Goal: Check status: Check status

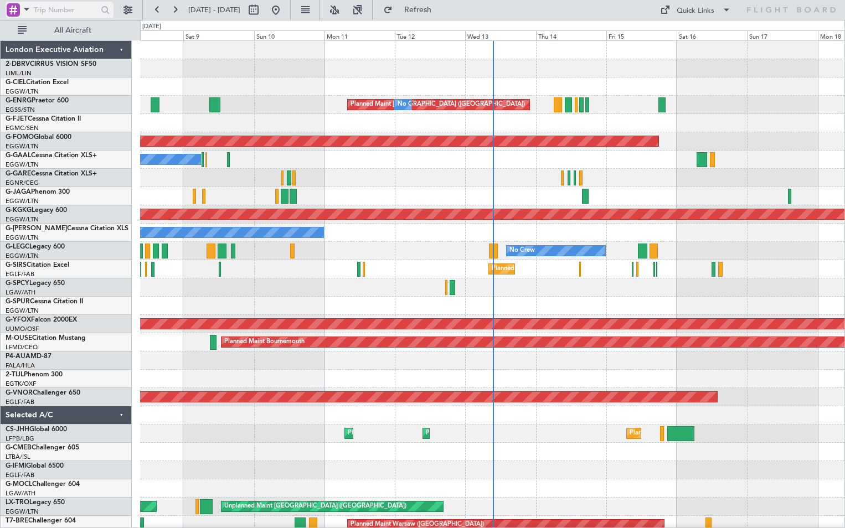
drag, startPoint x: 39, startPoint y: 9, endPoint x: 46, endPoint y: 12, distance: 7.5
click at [39, 9] on input "text" at bounding box center [66, 10] width 64 height 17
type input "g-gare"
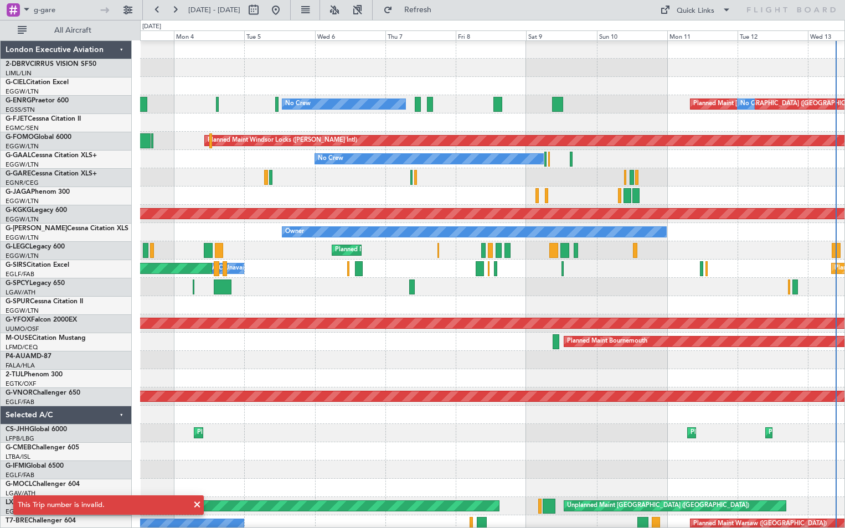
scroll to position [1, 0]
click at [612, 86] on div at bounding box center [492, 86] width 704 height 18
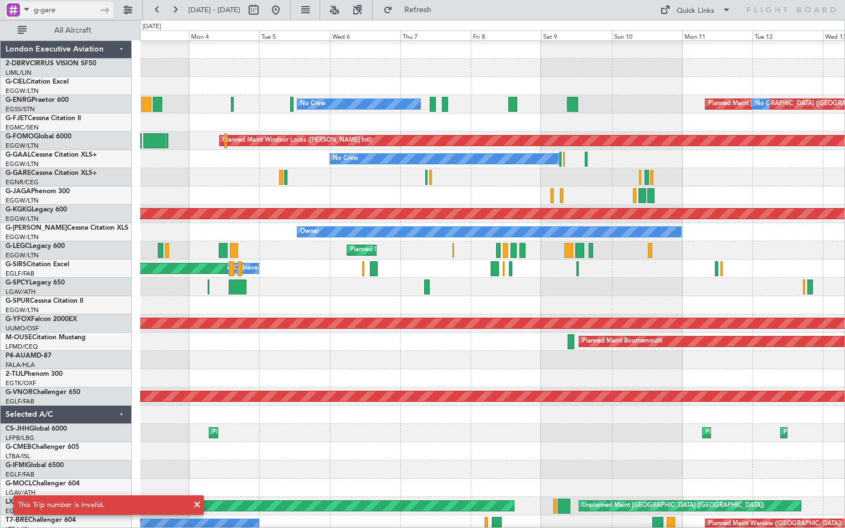
click at [24, 8] on span at bounding box center [26, 9] width 13 height 14
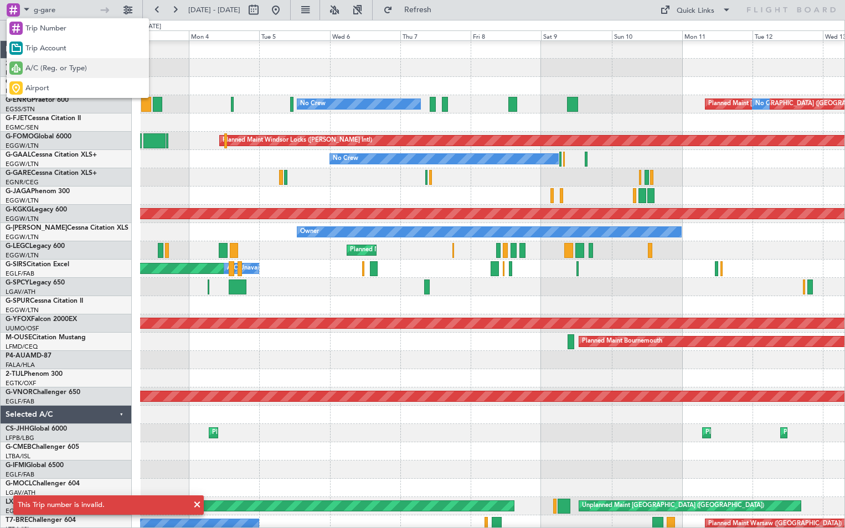
click at [34, 62] on div "A/C (Reg. or Type)" at bounding box center [78, 68] width 142 height 20
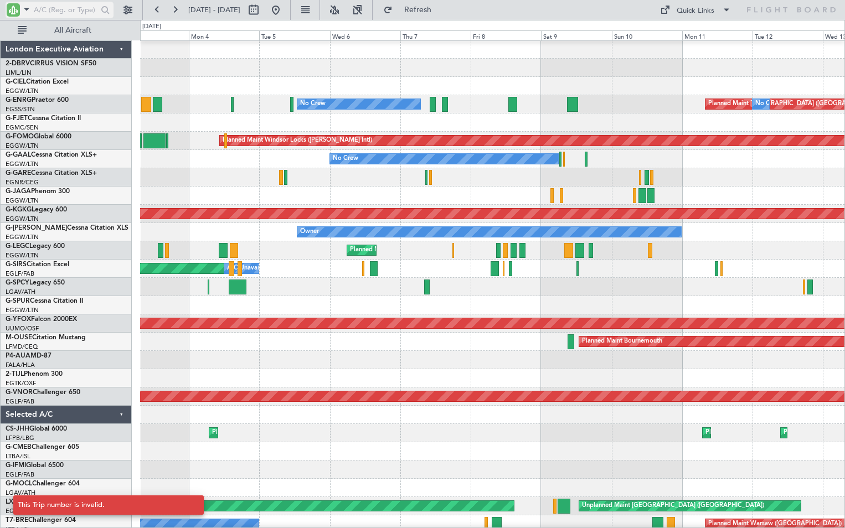
click at [49, 9] on input "text" at bounding box center [66, 10] width 64 height 17
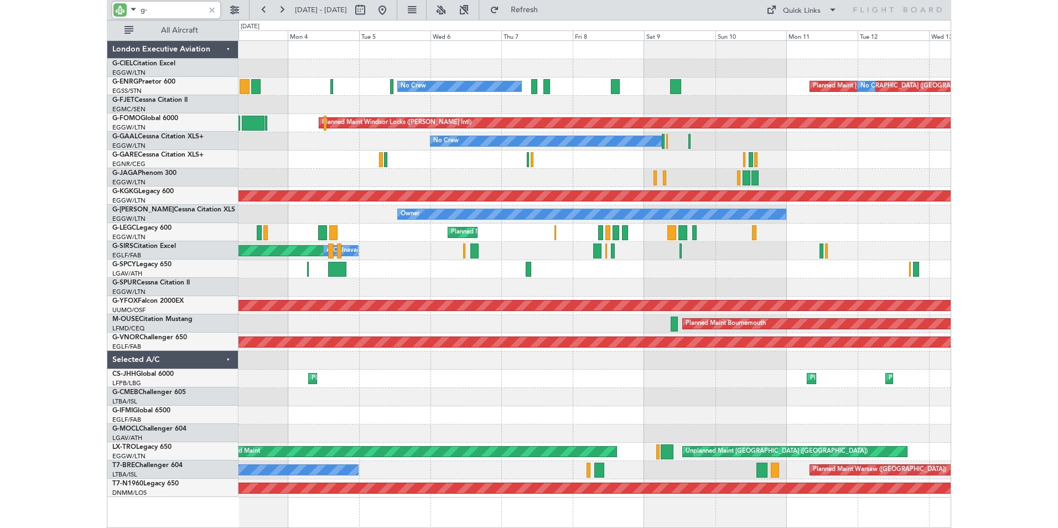
scroll to position [0, 0]
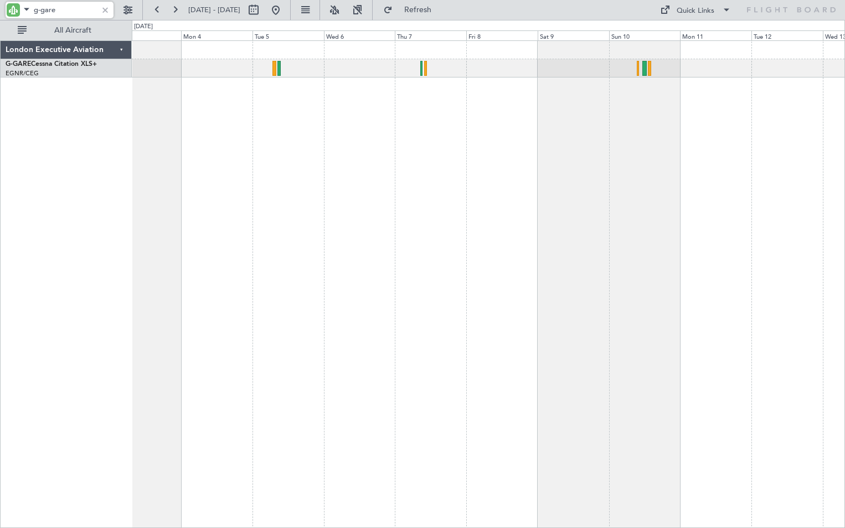
click at [184, 89] on div at bounding box center [488, 284] width 713 height 488
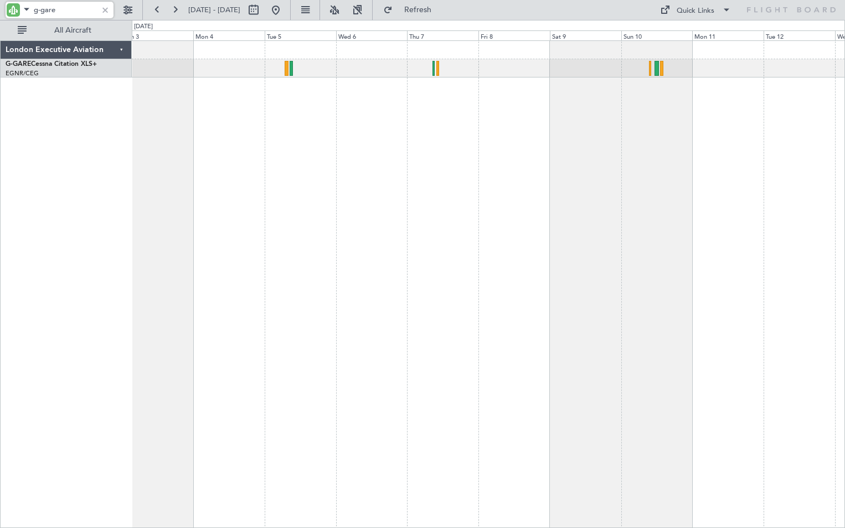
click at [58, 7] on input "g-gare" at bounding box center [66, 10] width 64 height 17
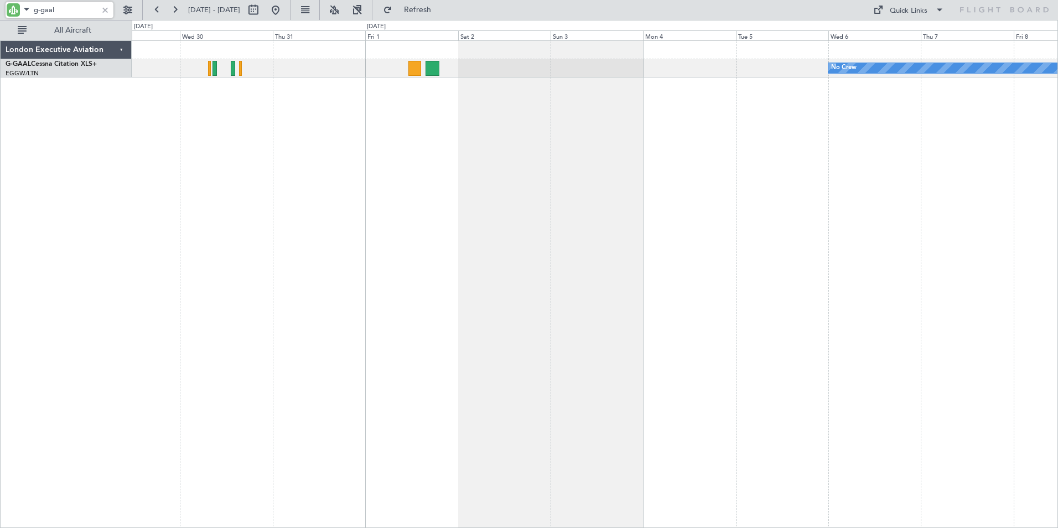
click at [677, 110] on div "No Crew Unplanned Maint [GEOGRAPHIC_DATA] ([GEOGRAPHIC_DATA]) A/C Unavailable" at bounding box center [595, 284] width 927 height 488
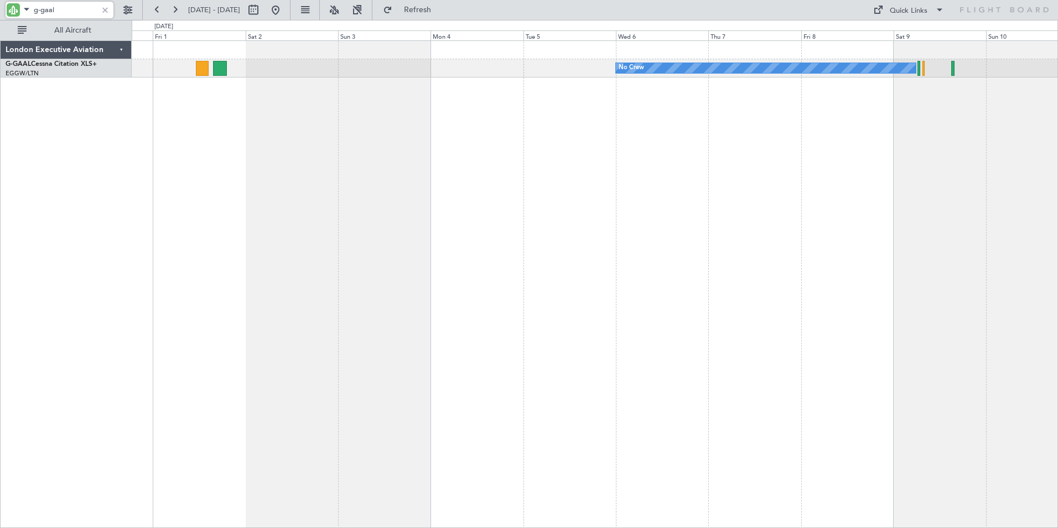
click at [572, 158] on div "No Crew" at bounding box center [595, 284] width 927 height 488
drag, startPoint x: 41, startPoint y: 6, endPoint x: 98, endPoint y: 17, distance: 58.1
click at [98, 17] on div "g-gaal" at bounding box center [60, 10] width 108 height 17
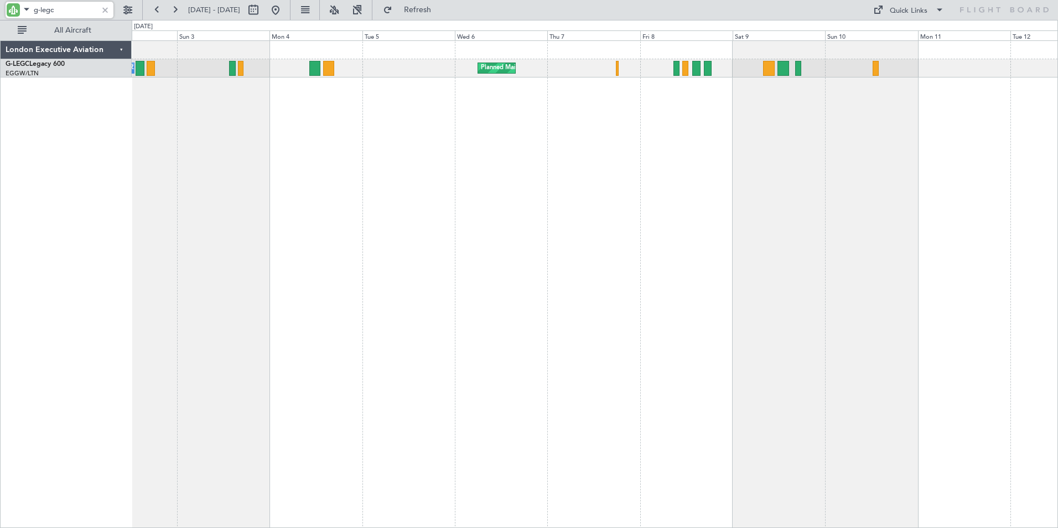
click at [607, 107] on div "Planned Maint [GEOGRAPHIC_DATA] ([GEOGRAPHIC_DATA]) A/C Unavailable [GEOGRAPHIC…" at bounding box center [595, 284] width 927 height 488
drag, startPoint x: 40, startPoint y: 8, endPoint x: 74, endPoint y: 11, distance: 34.4
click at [74, 11] on input "g-legc" at bounding box center [66, 10] width 64 height 17
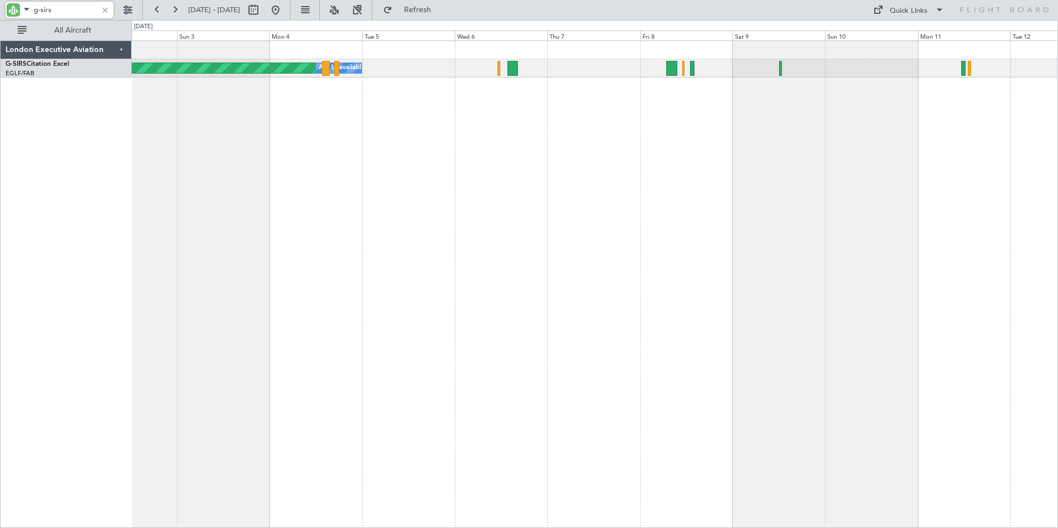
drag, startPoint x: 42, startPoint y: 7, endPoint x: 74, endPoint y: 9, distance: 31.6
click at [74, 9] on input "g-sirs" at bounding box center [66, 10] width 64 height 17
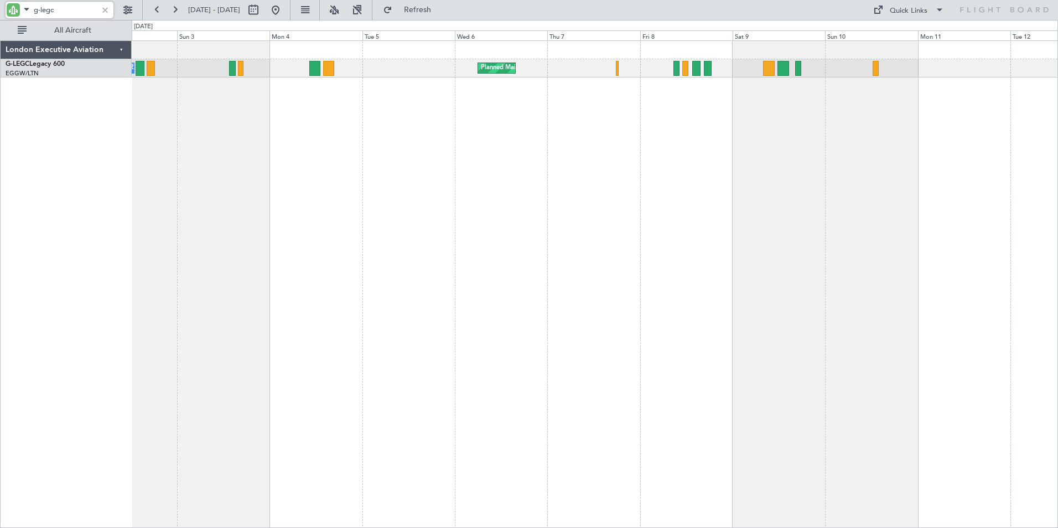
drag, startPoint x: 58, startPoint y: 8, endPoint x: 6, endPoint y: 2, distance: 51.9
click at [6, 2] on div "g-legc" at bounding box center [60, 10] width 108 height 17
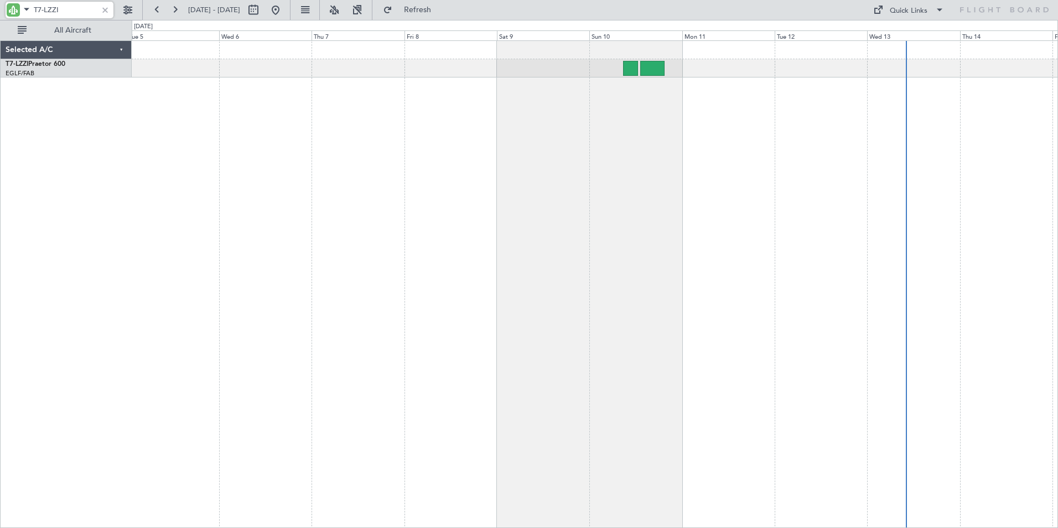
click at [416, 125] on div at bounding box center [595, 284] width 927 height 488
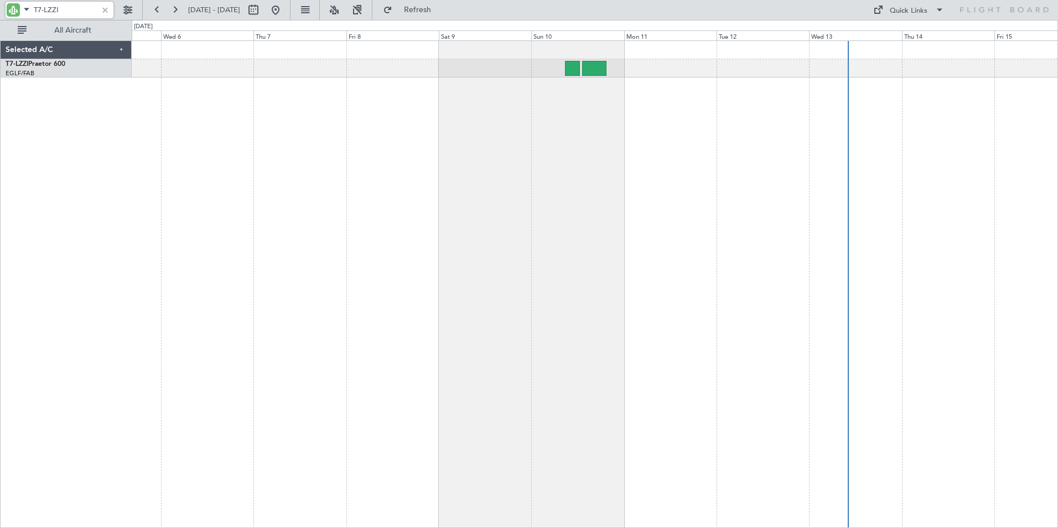
drag, startPoint x: 66, startPoint y: 9, endPoint x: -2, endPoint y: 1, distance: 69.1
click at [0, 1] on html "T7-LZZI [DATE] - [DATE] Refresh Quick Links All Aircraft Selected A/C T7-LZZI P…" at bounding box center [529, 264] width 1058 height 528
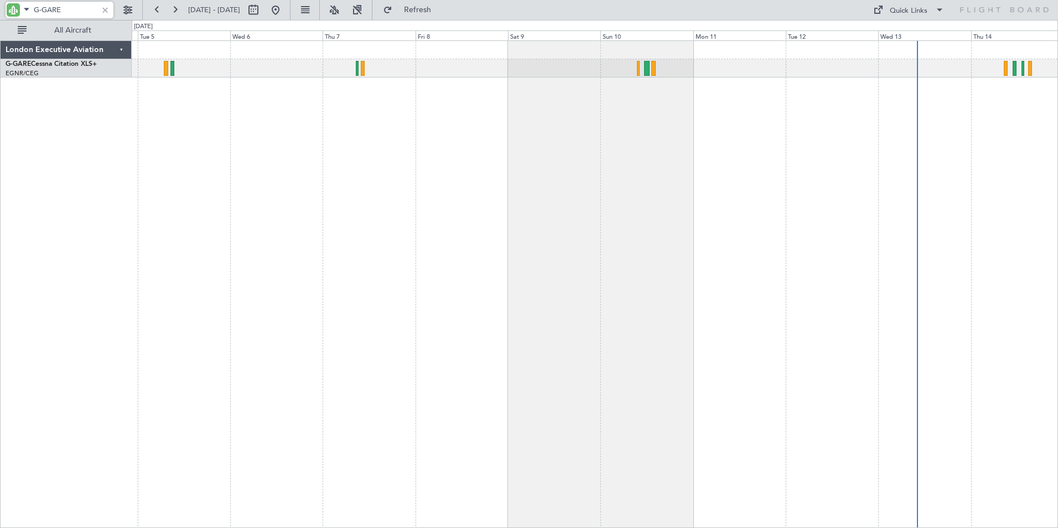
click at [435, 111] on div at bounding box center [595, 284] width 927 height 488
drag, startPoint x: 43, startPoint y: 11, endPoint x: 75, endPoint y: 11, distance: 32.7
click at [75, 11] on input "G-GARE" at bounding box center [66, 10] width 64 height 17
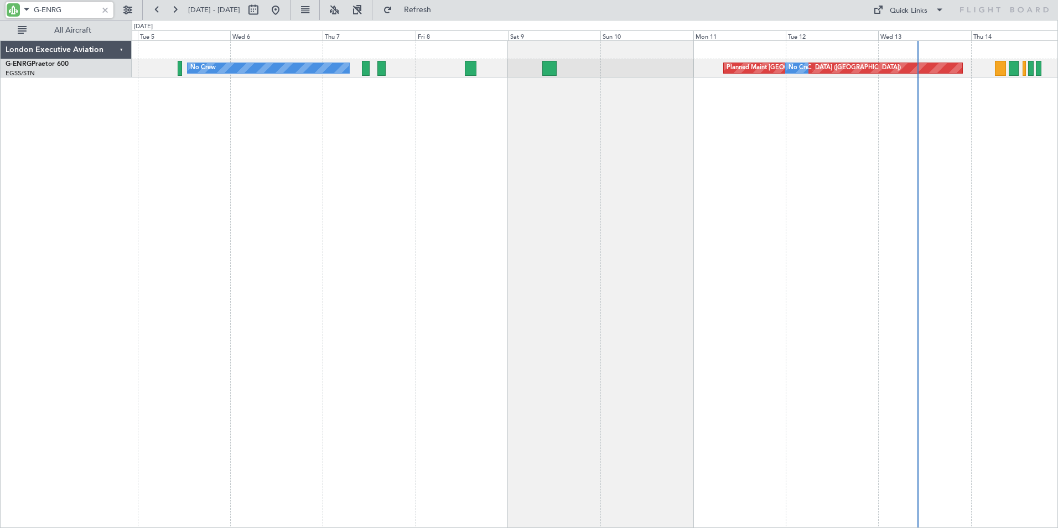
drag, startPoint x: 57, startPoint y: 8, endPoint x: 64, endPoint y: 10, distance: 7.4
click at [58, 8] on input "G-ENRG" at bounding box center [66, 10] width 64 height 17
drag, startPoint x: 65, startPoint y: 10, endPoint x: -2, endPoint y: 2, distance: 68.0
click at [0, 2] on html "G-ENRG [DATE] - [DATE] Refresh Quick Links All Aircraft No Crew Planned Maint […" at bounding box center [529, 264] width 1058 height 528
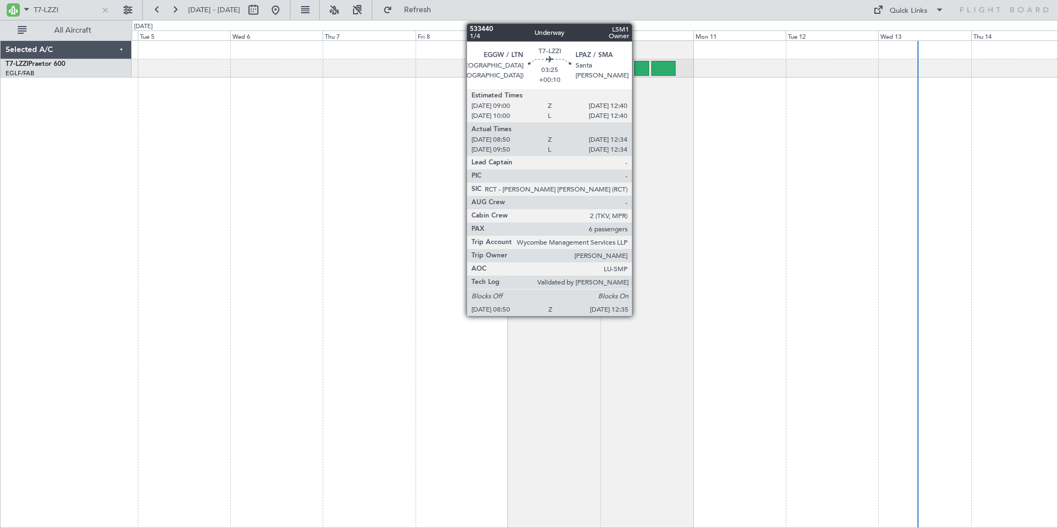
click at [637, 70] on div at bounding box center [641, 68] width 15 height 15
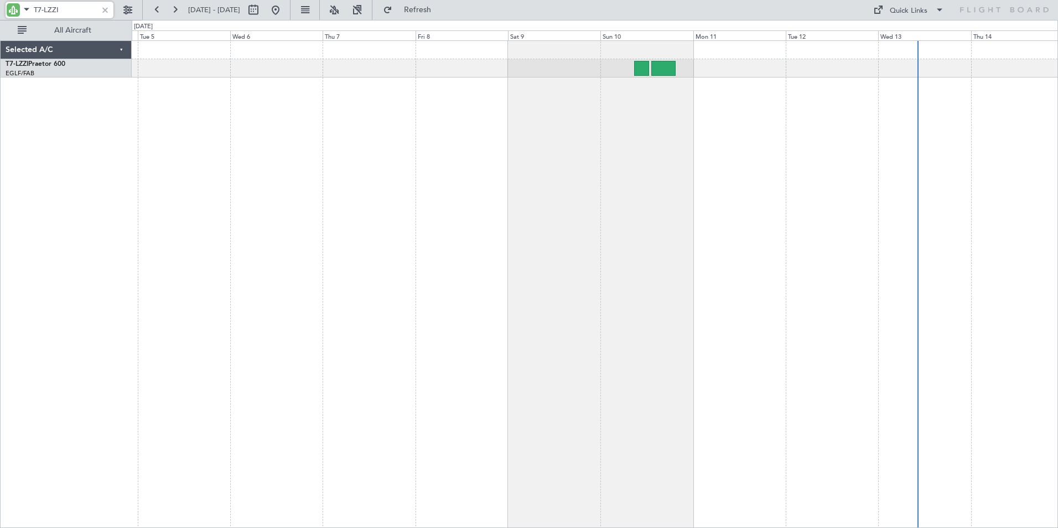
drag, startPoint x: 66, startPoint y: 7, endPoint x: -2, endPoint y: 7, distance: 68.1
click at [0, 7] on html "T7-LZZI [DATE] - [DATE] Refresh Quick Links All Aircraft Selected A/C T7-LZZI P…" at bounding box center [529, 264] width 1058 height 528
drag, startPoint x: 66, startPoint y: 9, endPoint x: -2, endPoint y: 9, distance: 68.6
click at [0, 9] on html "G-GARE [DATE] - [DATE] Refresh Quick Links All Aircraft London Executive Aviati…" at bounding box center [529, 264] width 1058 height 528
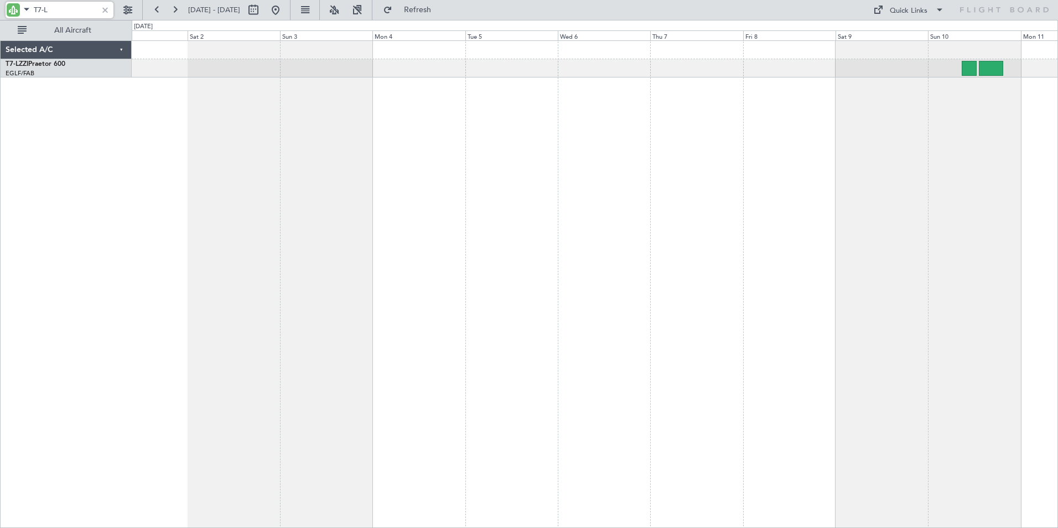
click at [523, 144] on div at bounding box center [595, 284] width 927 height 488
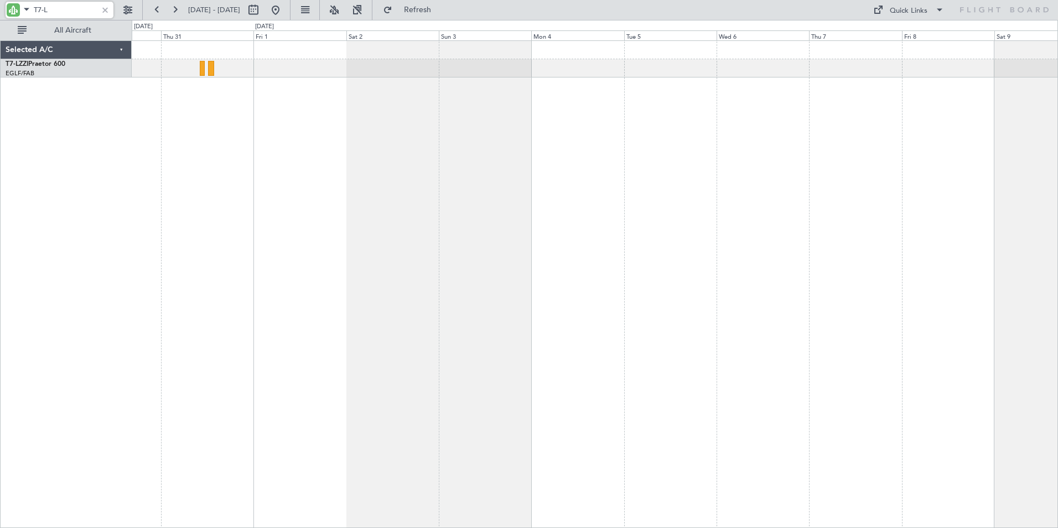
click at [419, 115] on div at bounding box center [595, 284] width 927 height 488
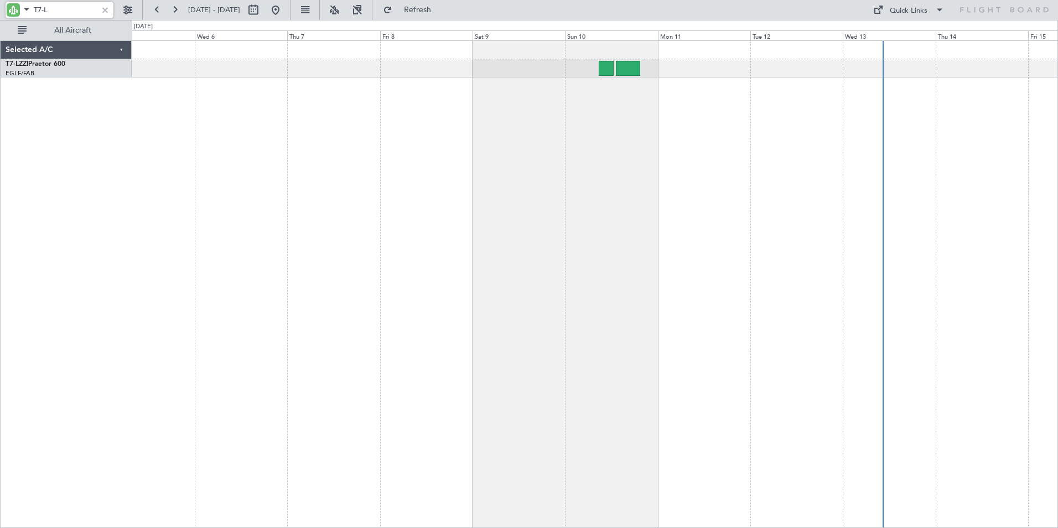
click at [405, 210] on div at bounding box center [595, 284] width 927 height 488
drag, startPoint x: 56, startPoint y: 12, endPoint x: 8, endPoint y: 9, distance: 48.3
click at [8, 9] on div "T7-L" at bounding box center [60, 10] width 108 height 17
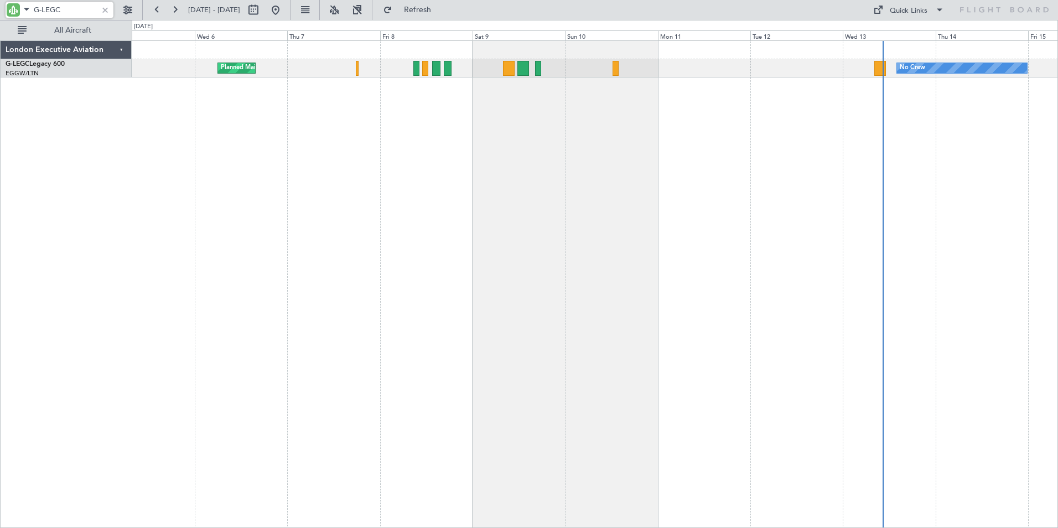
type input "G-LEGC"
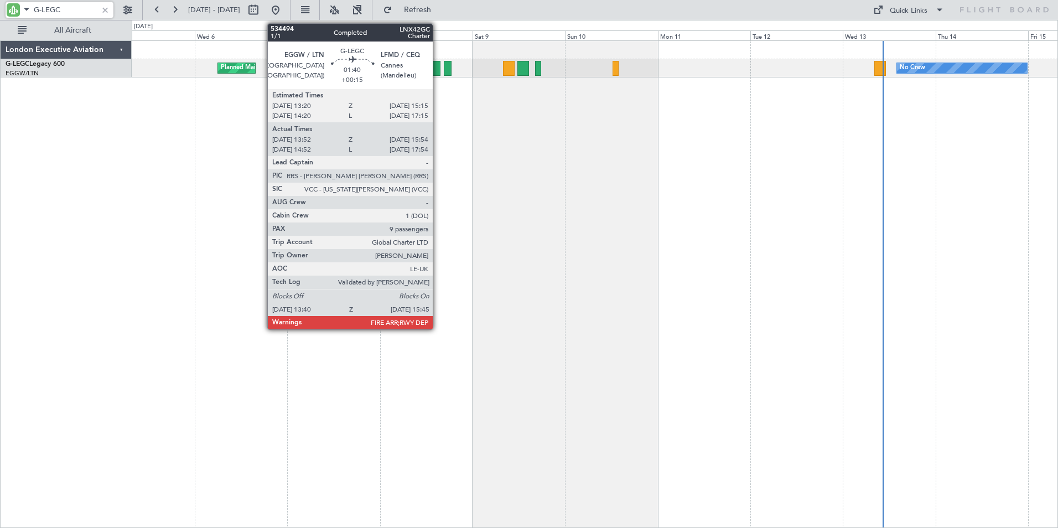
click at [438, 66] on div at bounding box center [436, 68] width 8 height 15
